Goal: Information Seeking & Learning: Find specific fact

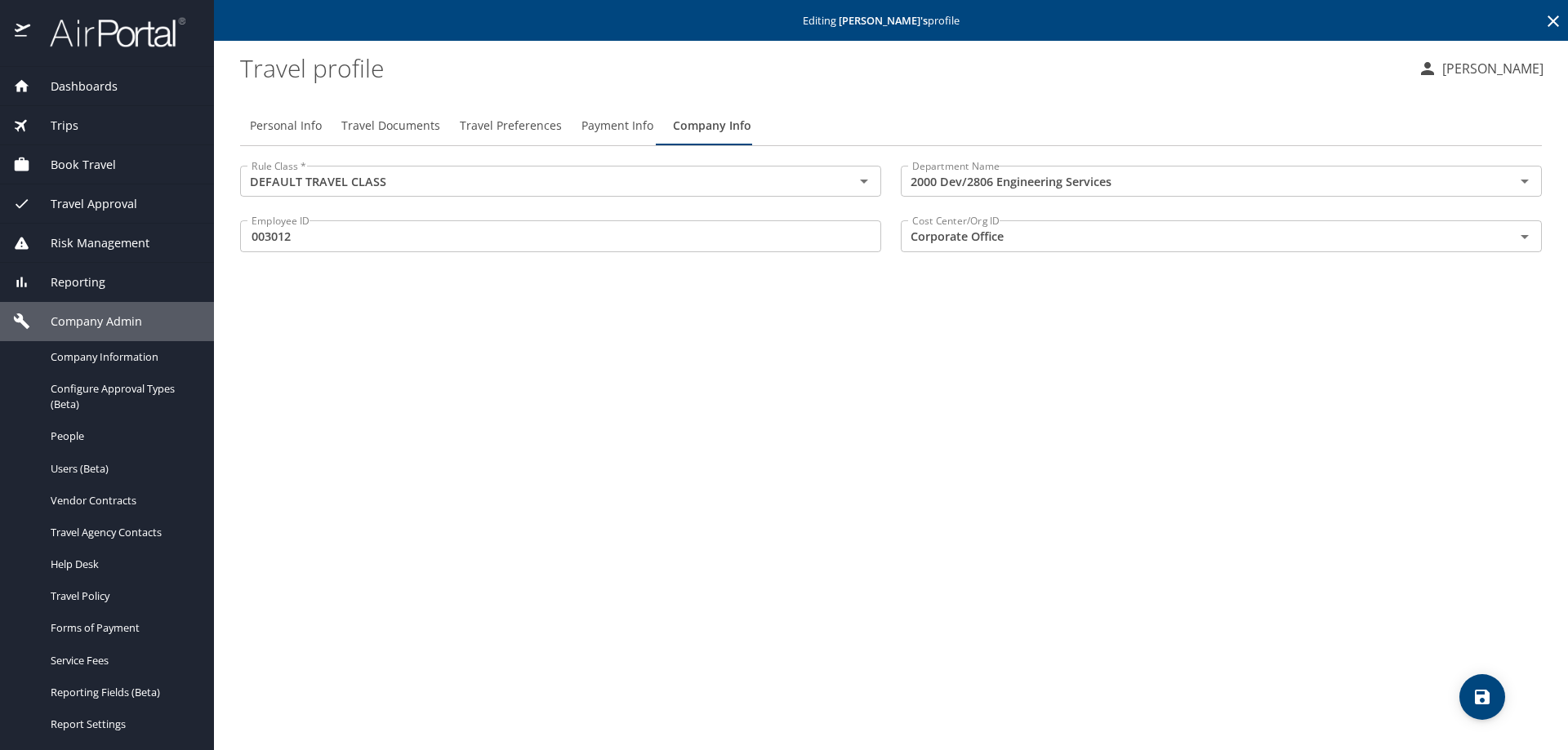
click at [1556, 12] on icon at bounding box center [1554, 22] width 20 height 20
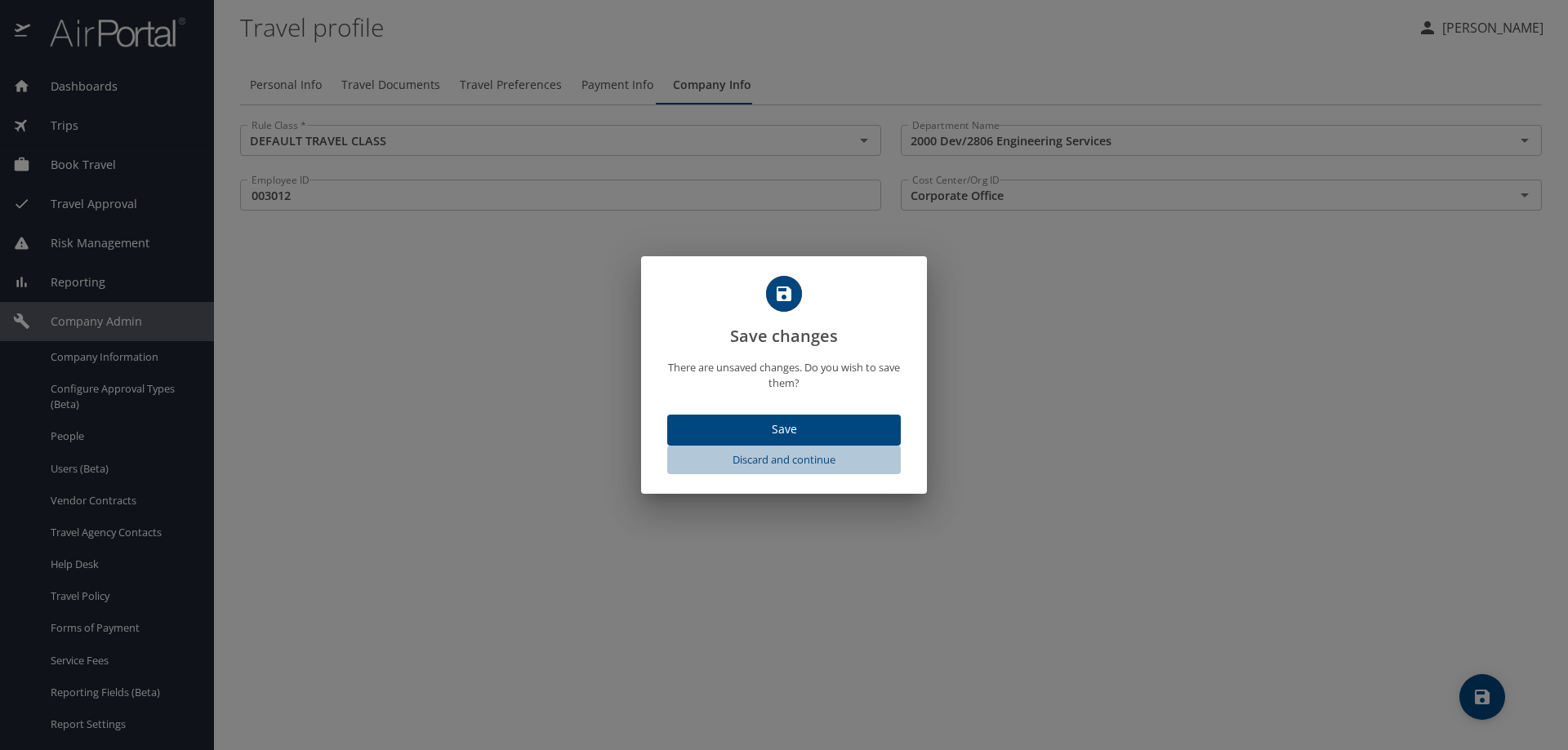
click at [788, 454] on span "Discard and continue" at bounding box center [784, 460] width 221 height 19
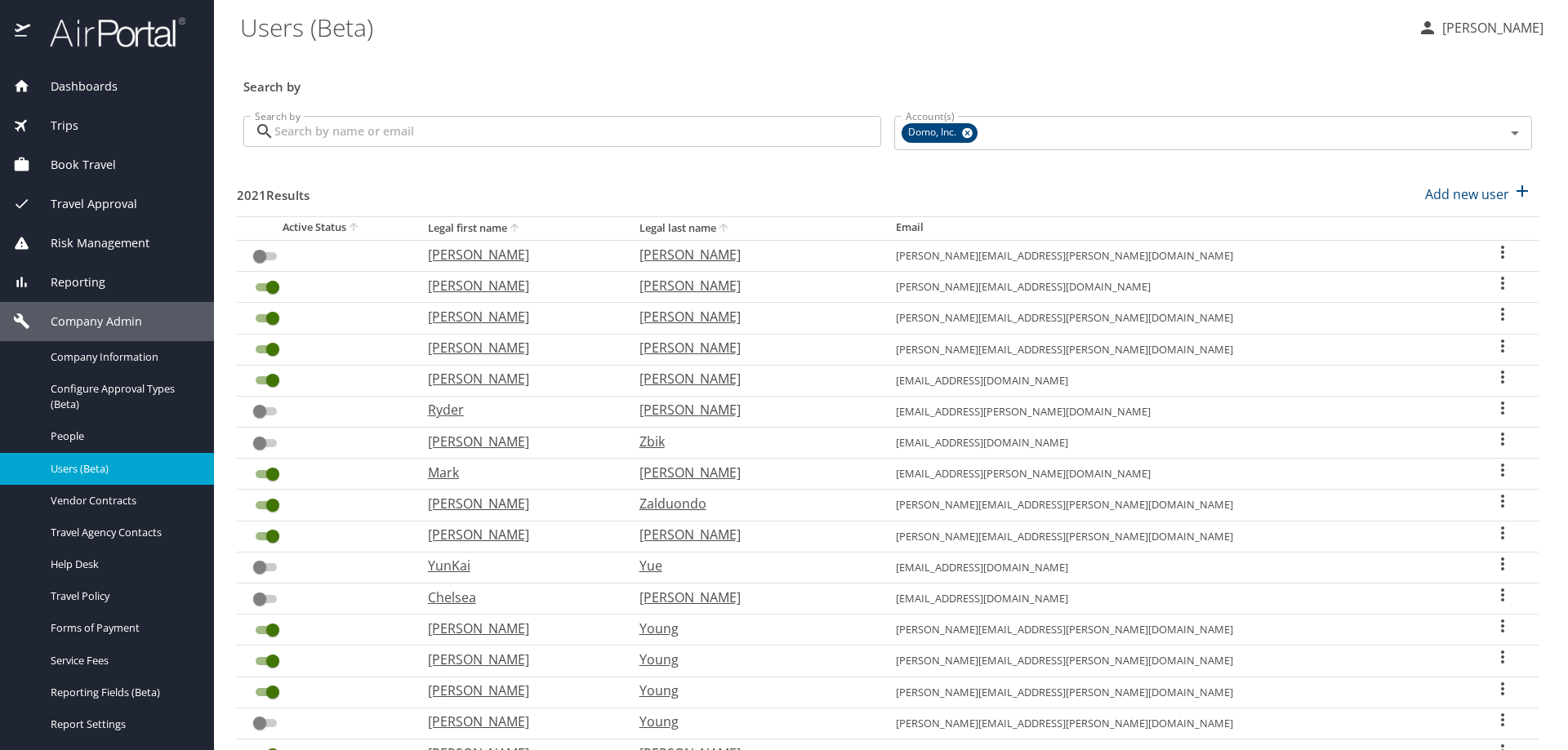
click at [521, 66] on div "Search by" at bounding box center [887, 76] width 1301 height 54
click at [71, 276] on span "Reporting" at bounding box center [67, 283] width 75 height 18
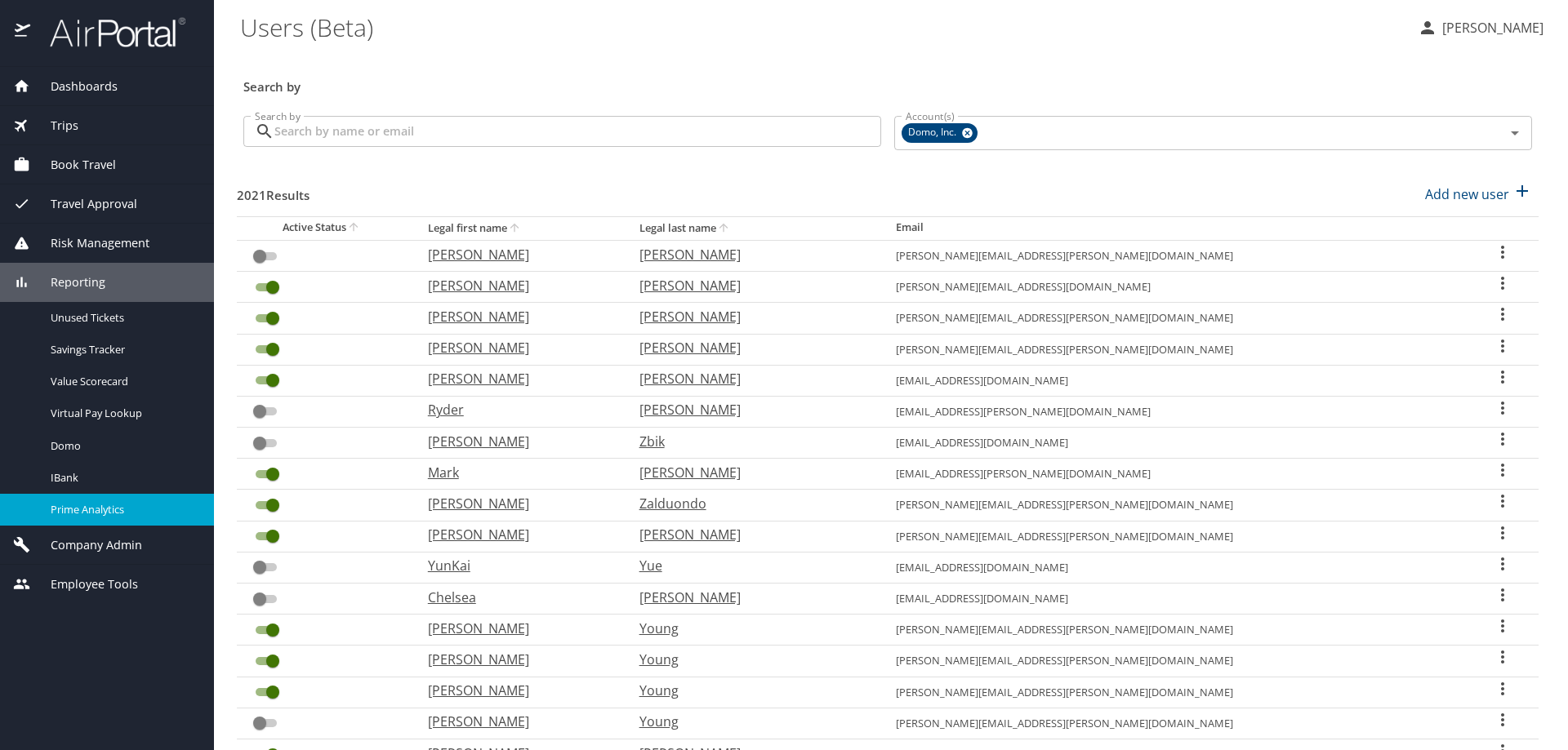
click at [80, 506] on span "Prime Analytics" at bounding box center [122, 510] width 144 height 15
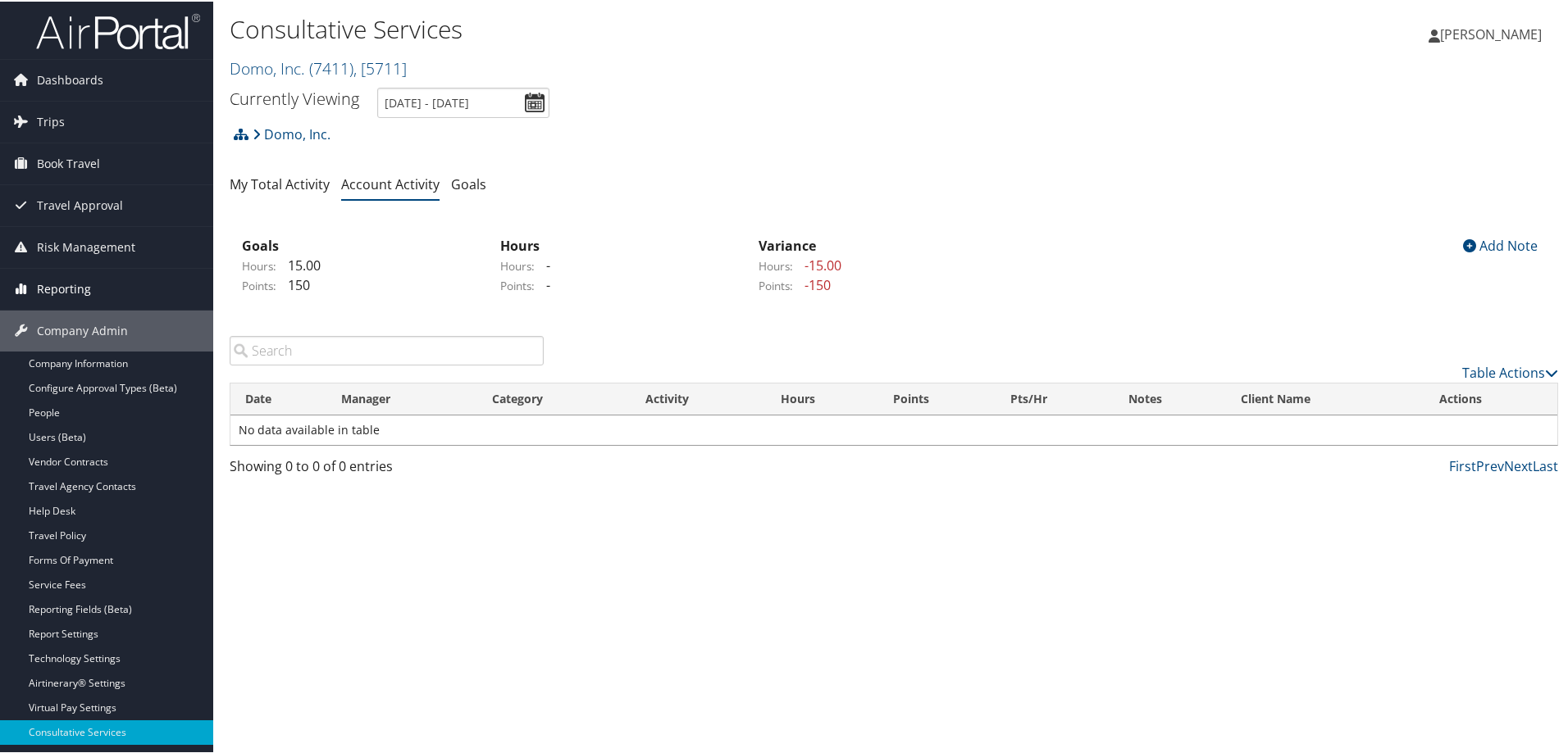
click at [68, 286] on span "Reporting" at bounding box center [64, 288] width 54 height 41
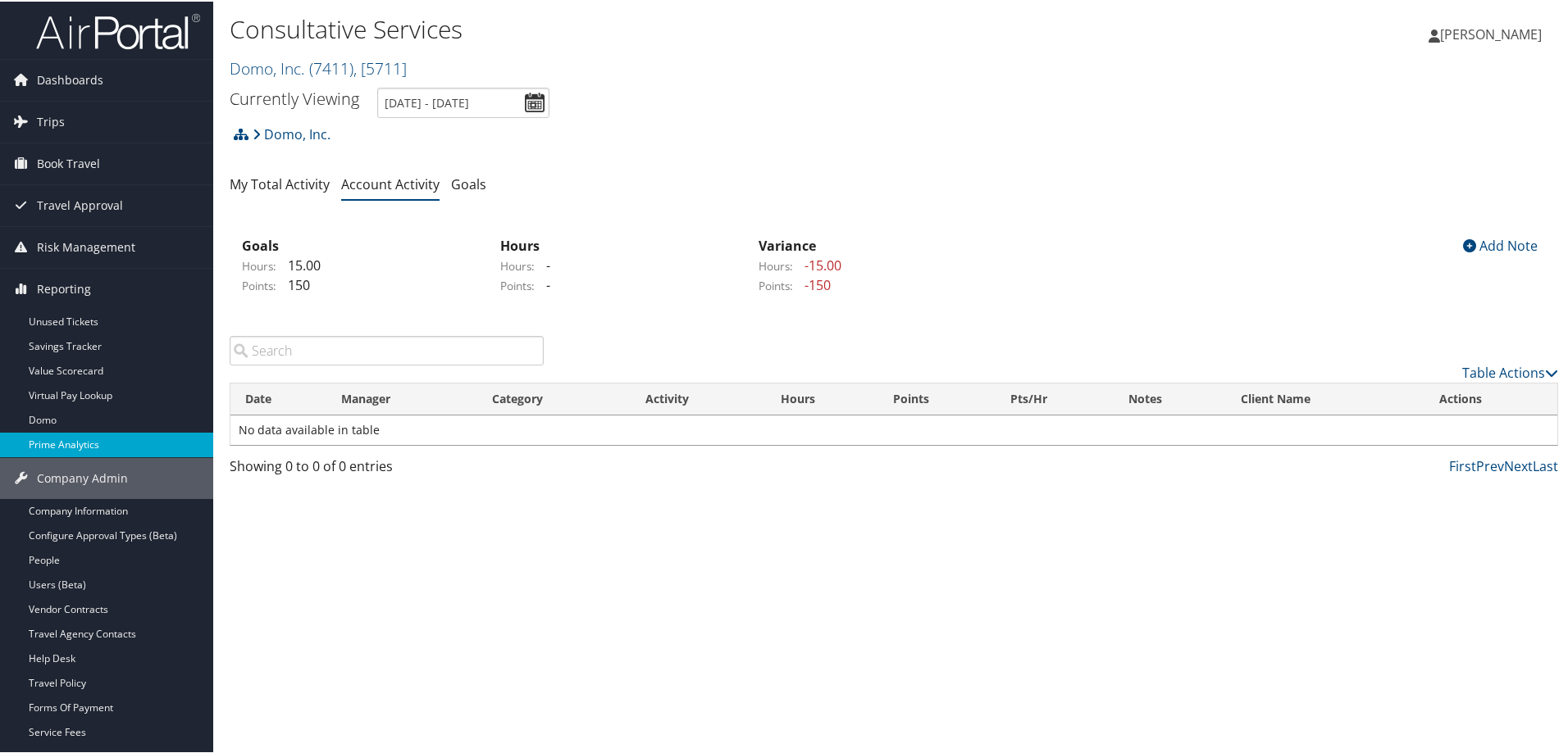
click at [57, 446] on link "Prime Analytics" at bounding box center [106, 443] width 213 height 24
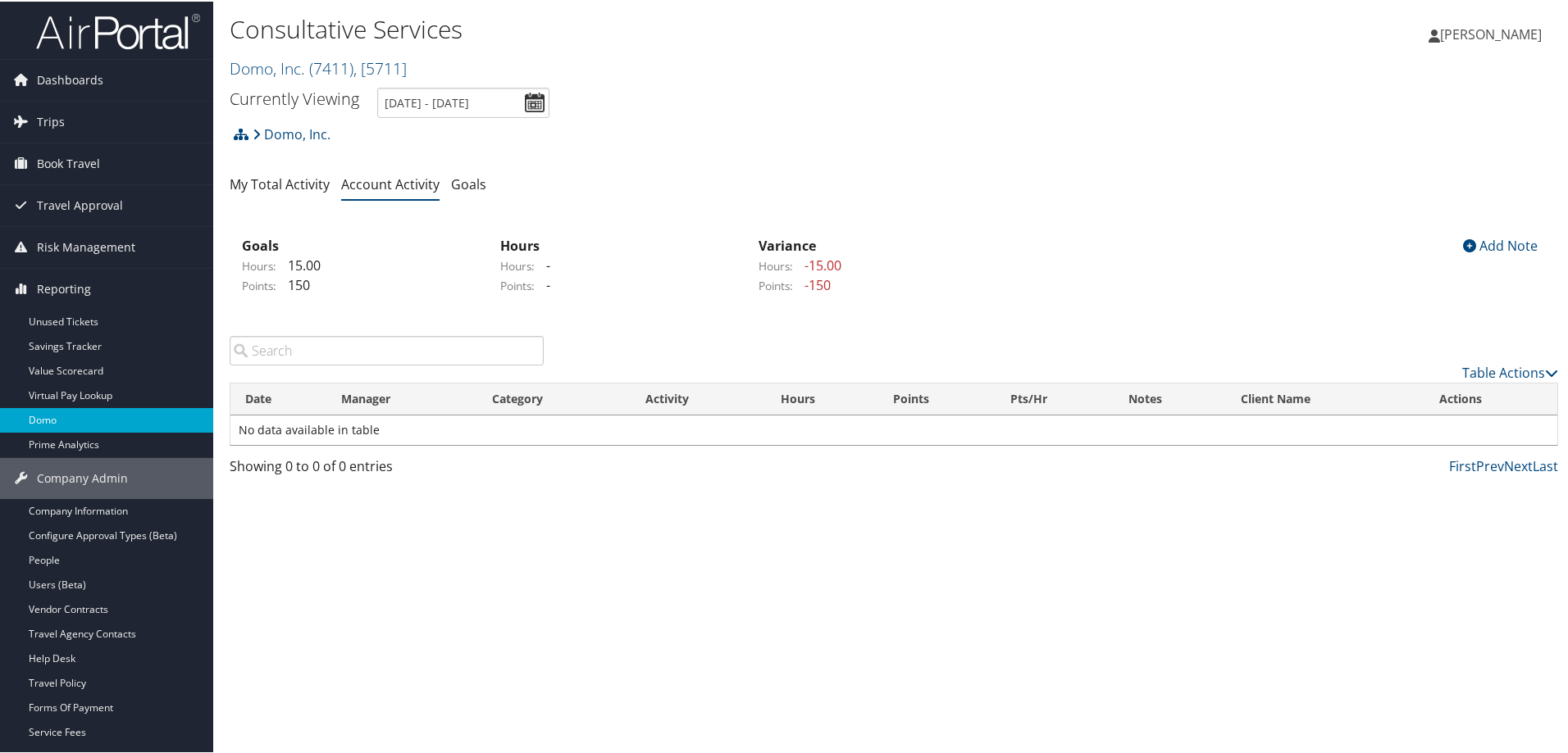
click at [46, 416] on link "Domo" at bounding box center [106, 418] width 213 height 24
click at [275, 64] on link "Domo, Inc. ( 7411 ) , [ 5711 ]" at bounding box center [318, 66] width 177 height 22
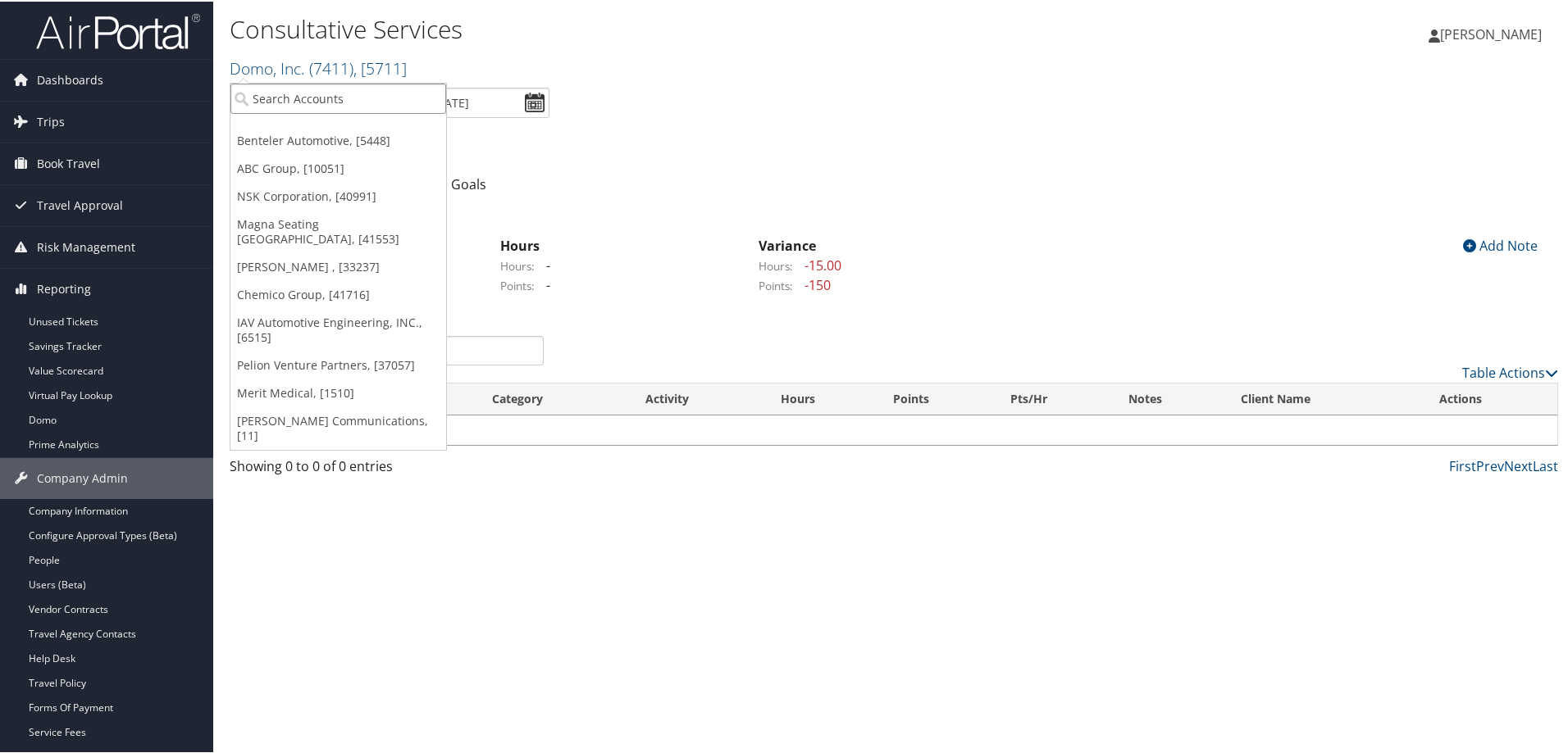
click at [276, 94] on input "search" at bounding box center [338, 96] width 216 height 30
type input "traeger"
click at [303, 133] on div "Traeger (301273), [33237]" at bounding box center [338, 127] width 234 height 15
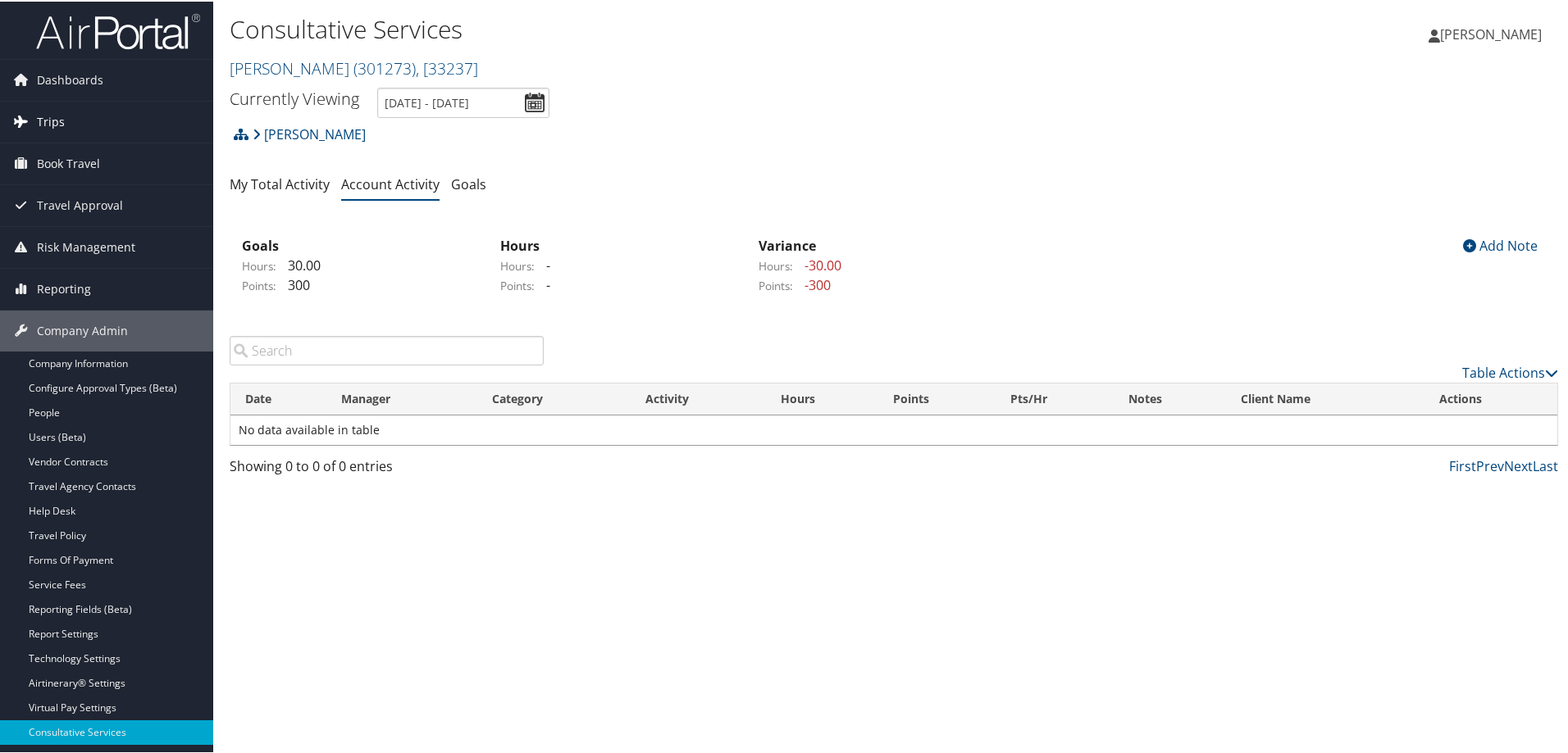
click at [55, 124] on span "Trips" at bounding box center [51, 120] width 28 height 41
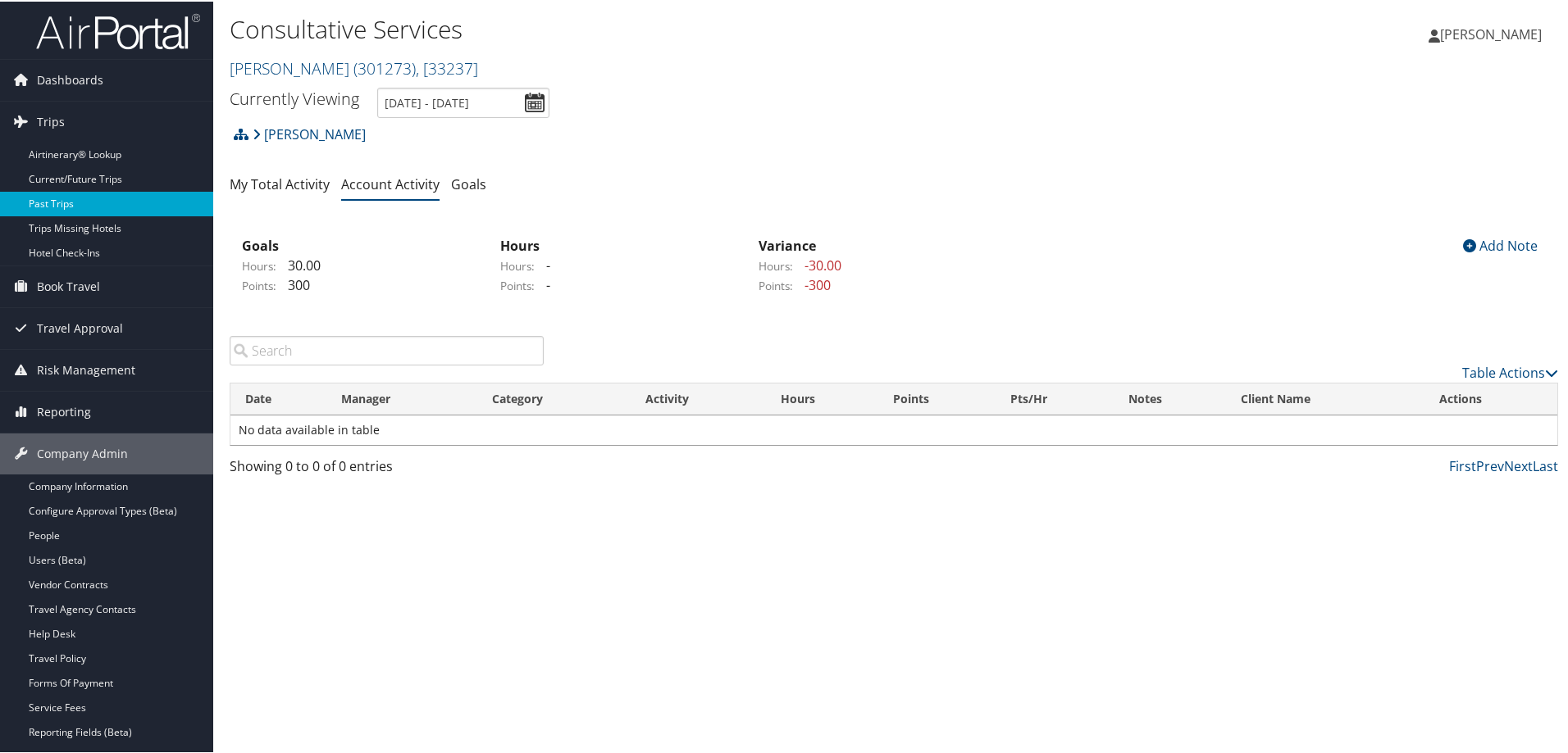
click at [65, 191] on link "Past Trips" at bounding box center [106, 202] width 213 height 24
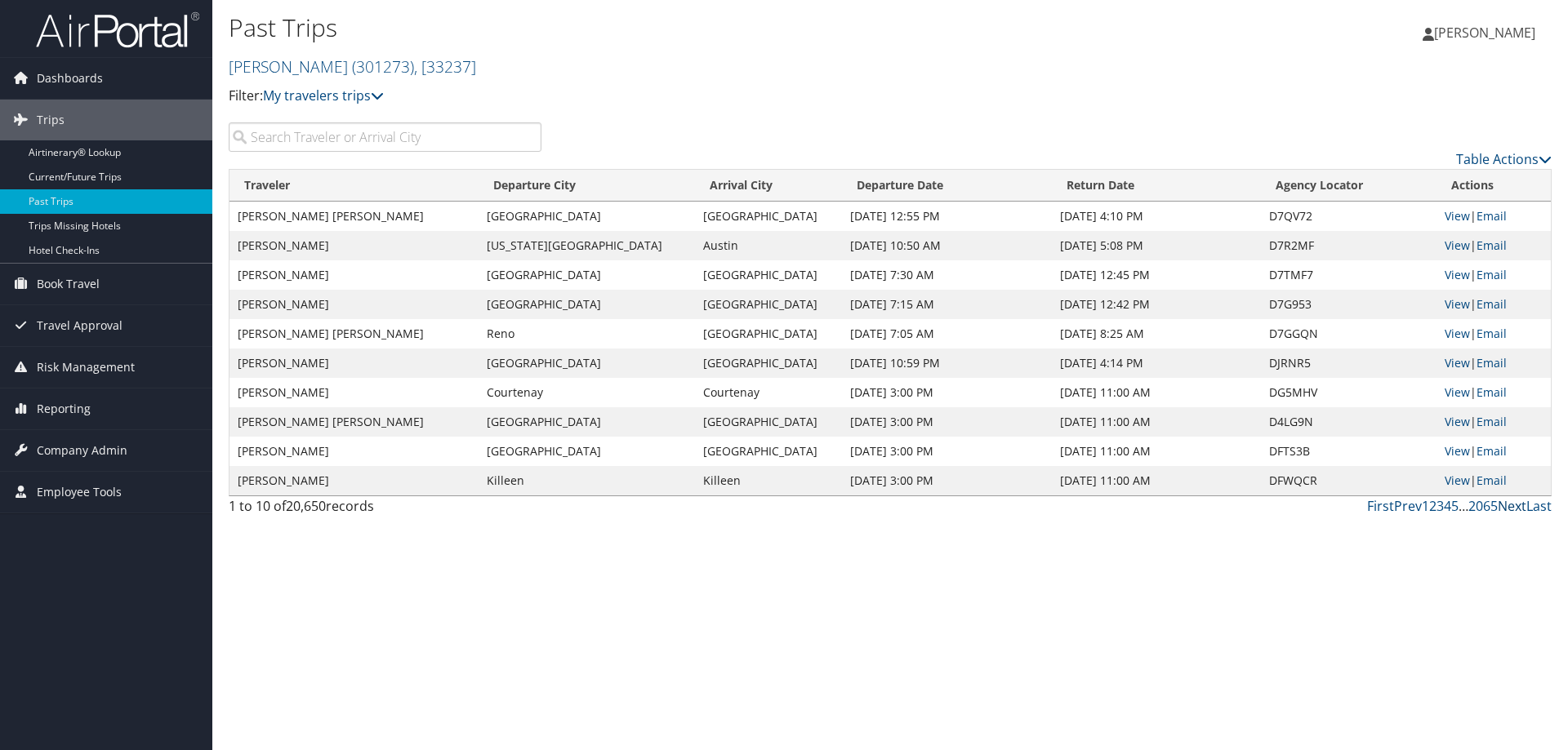
click at [1510, 503] on link "Next" at bounding box center [1512, 506] width 29 height 18
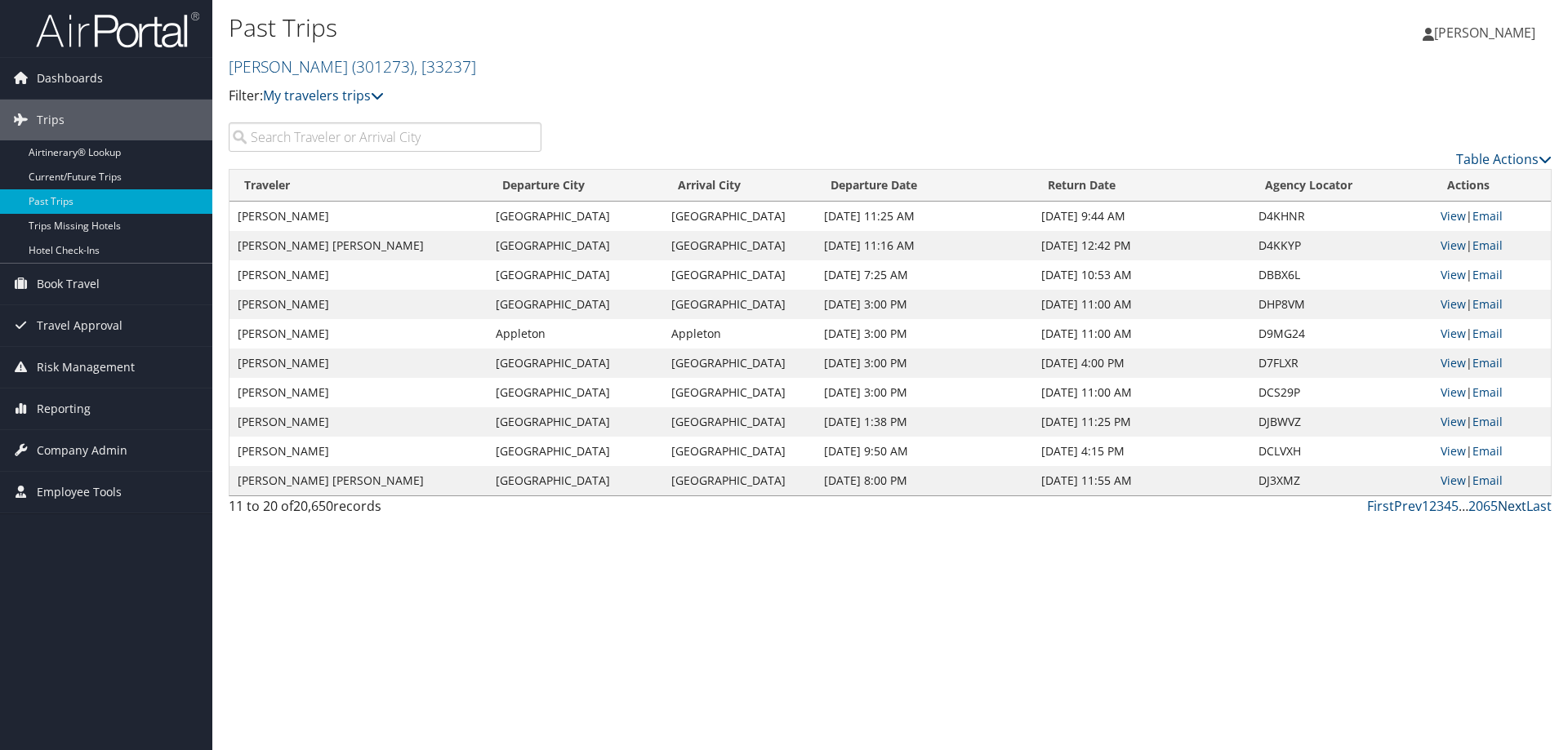
click at [1510, 503] on link "Next" at bounding box center [1512, 506] width 29 height 18
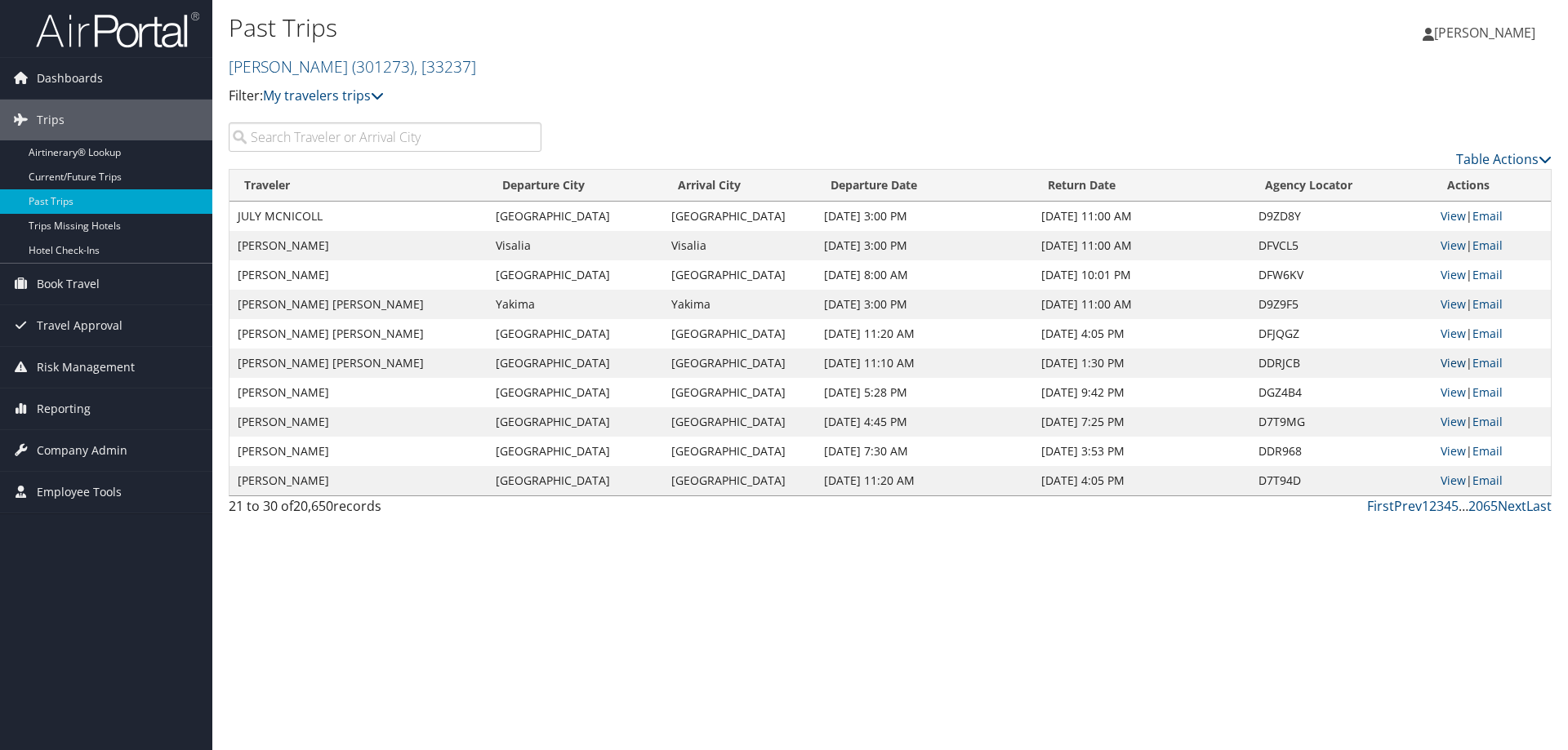
click at [1447, 357] on link "View" at bounding box center [1453, 362] width 25 height 15
click at [90, 454] on span "Company Admin" at bounding box center [82, 450] width 90 height 41
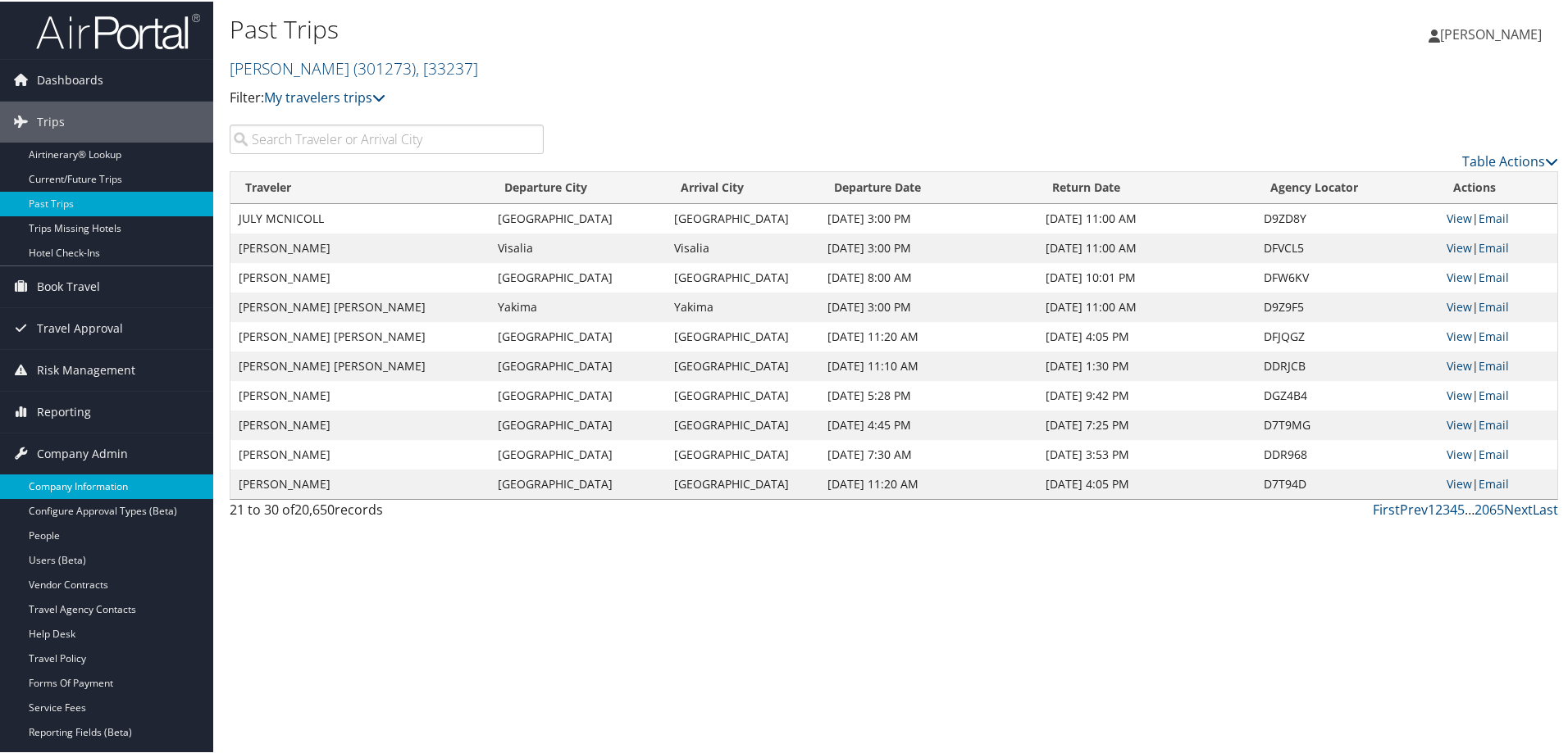
click at [74, 484] on link "Company Information" at bounding box center [106, 484] width 213 height 24
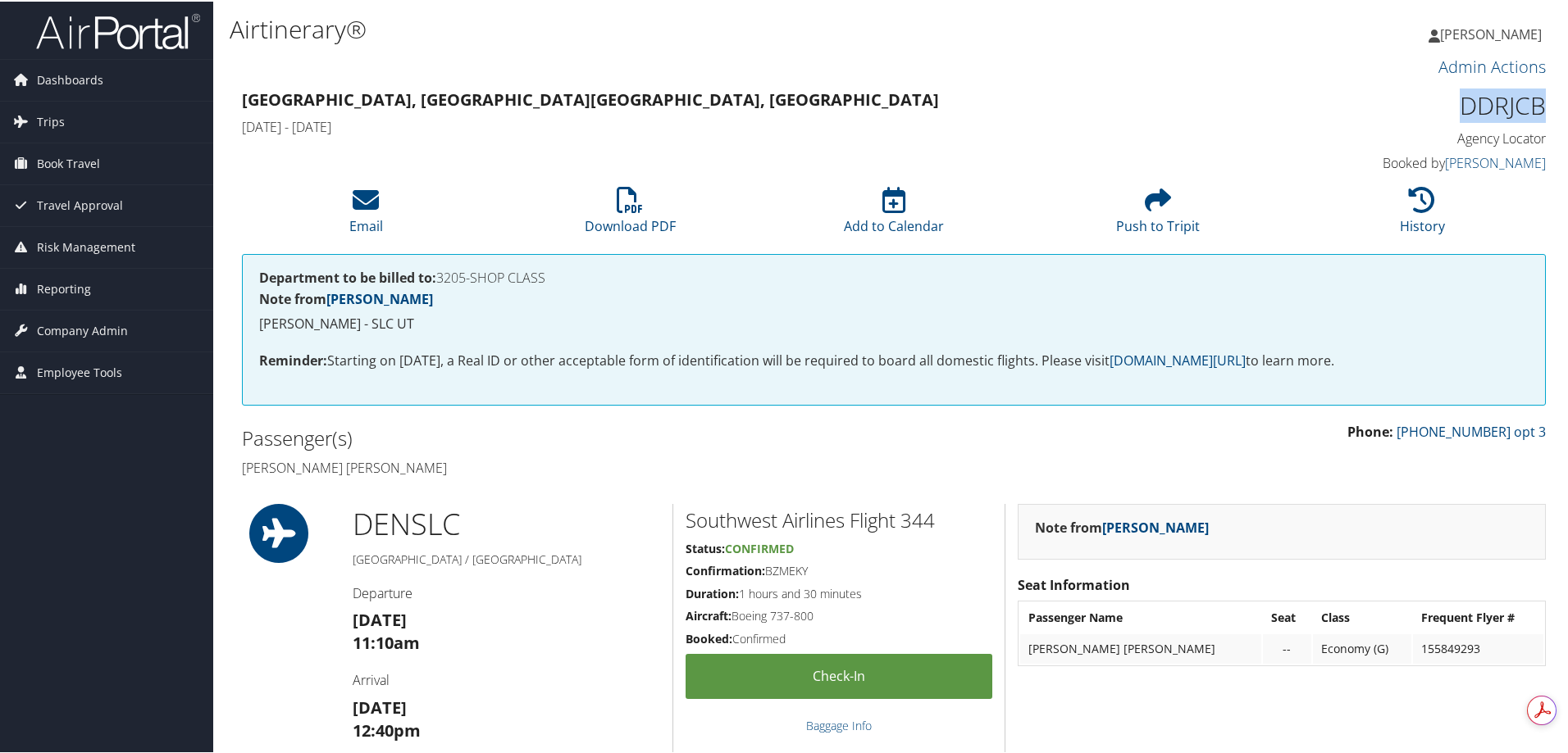
drag, startPoint x: 1455, startPoint y: 98, endPoint x: 1554, endPoint y: 107, distance: 99.4
copy h1 "DDRJCB"
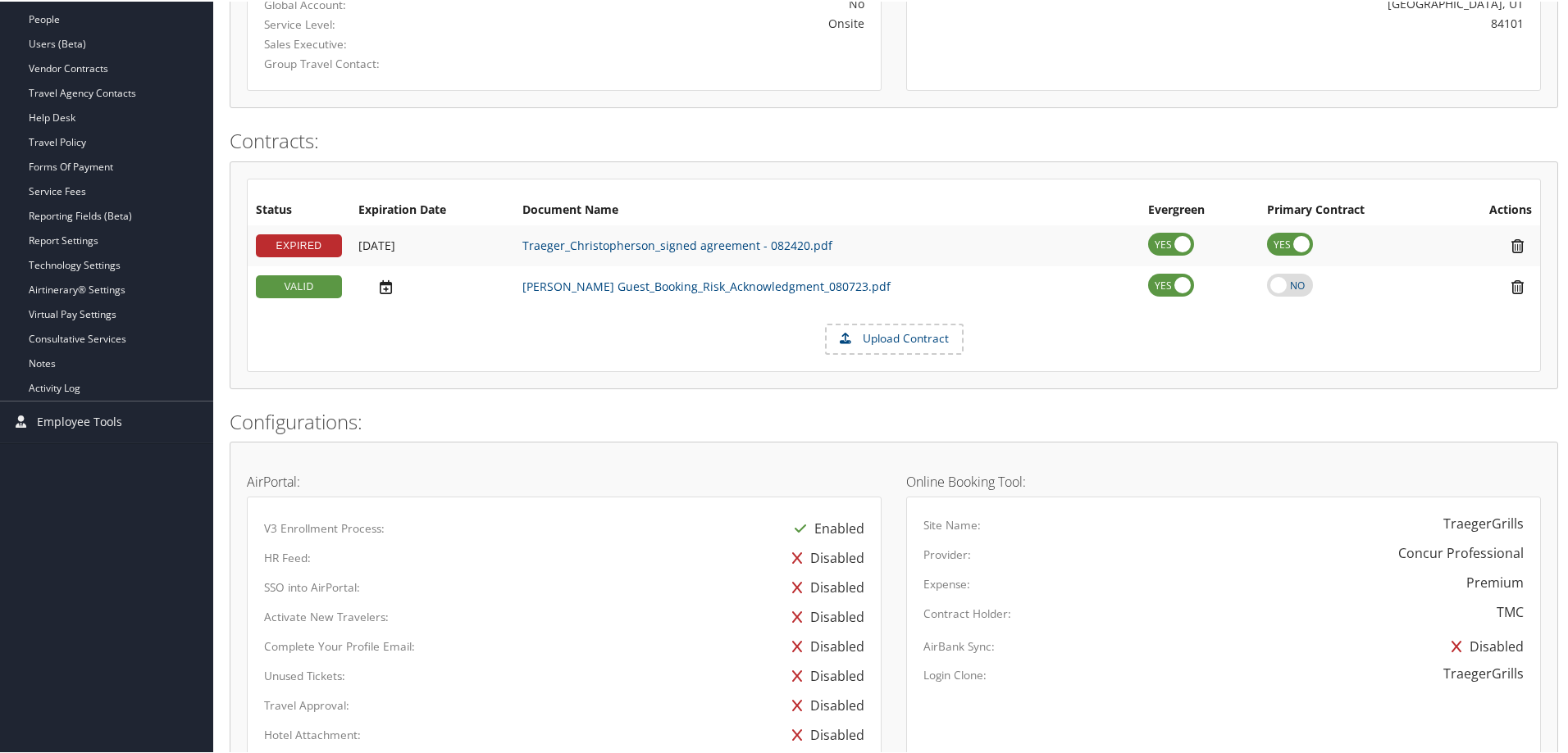
scroll to position [738, 0]
